Goal: Find specific page/section: Find specific page/section

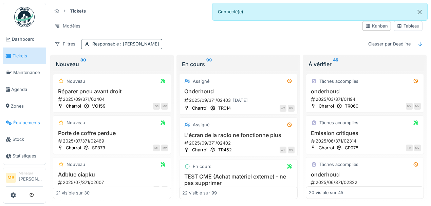
click at [33, 125] on span "Équipements" at bounding box center [28, 122] width 30 height 6
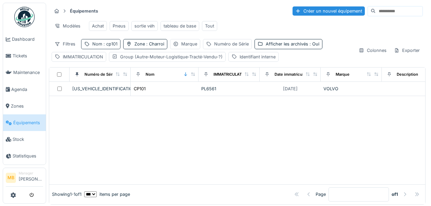
click at [112, 46] on span ": cp101" at bounding box center [109, 43] width 15 height 5
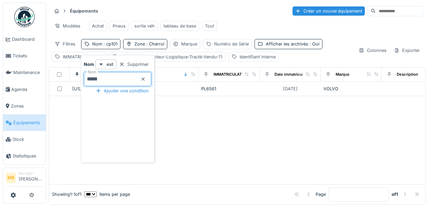
click at [151, 80] on input "*****" at bounding box center [118, 79] width 68 height 14
click at [146, 78] on icon at bounding box center [142, 79] width 5 height 4
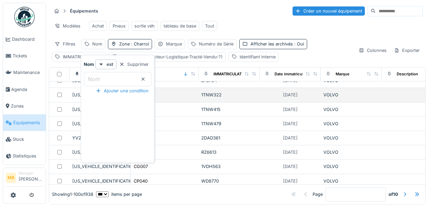
scroll to position [181, 0]
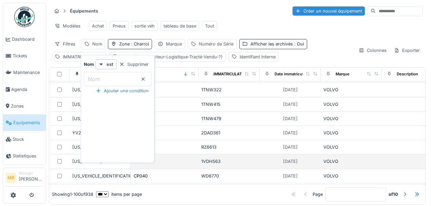
click at [222, 154] on td "1VDH563" at bounding box center [228, 161] width 61 height 14
